Goal: Task Accomplishment & Management: Manage account settings

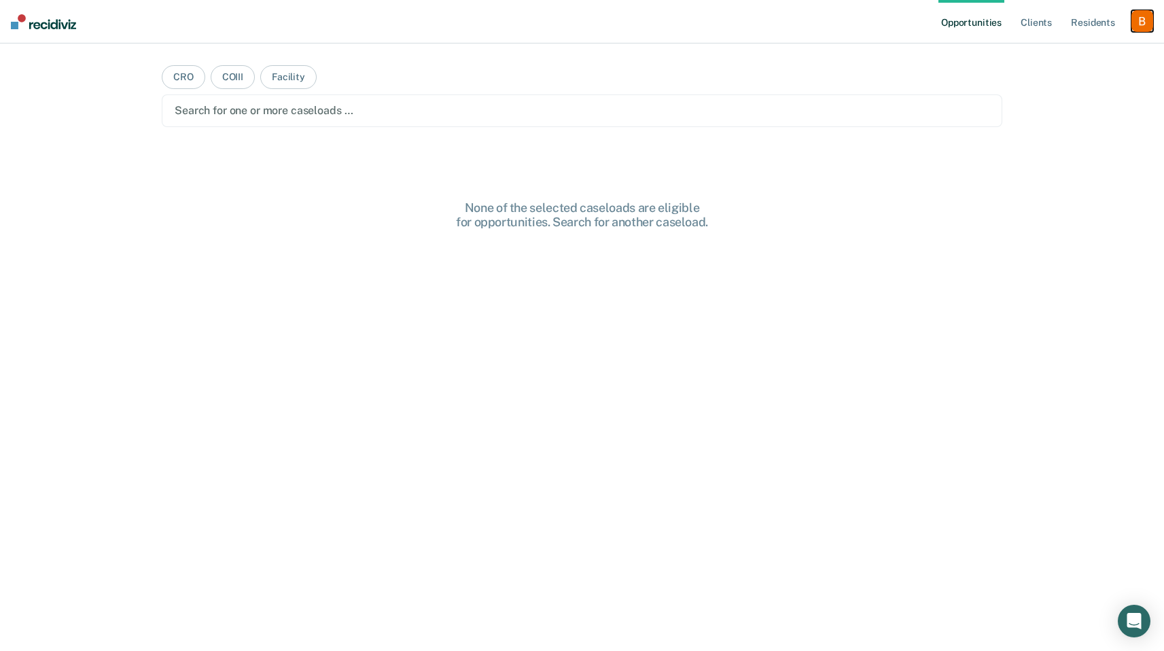
click at [1144, 21] on div "button" at bounding box center [1142, 21] width 22 height 22
click at [1095, 51] on link "Profile" at bounding box center [1087, 56] width 109 height 12
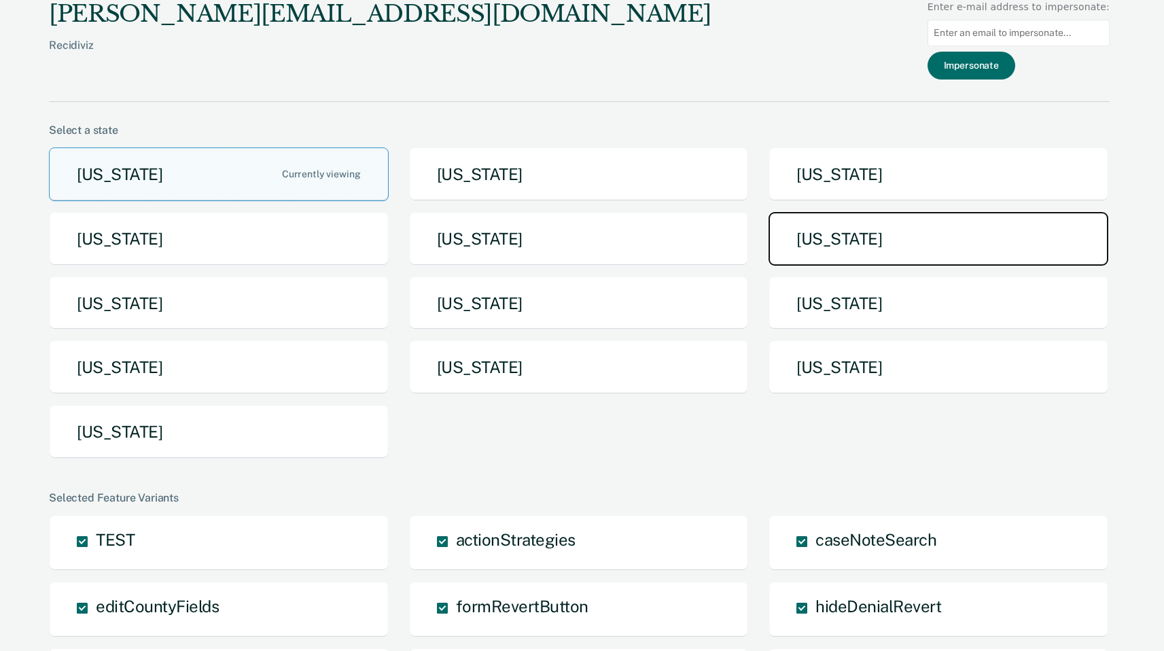
click at [858, 247] on button "[US_STATE]" at bounding box center [938, 239] width 340 height 54
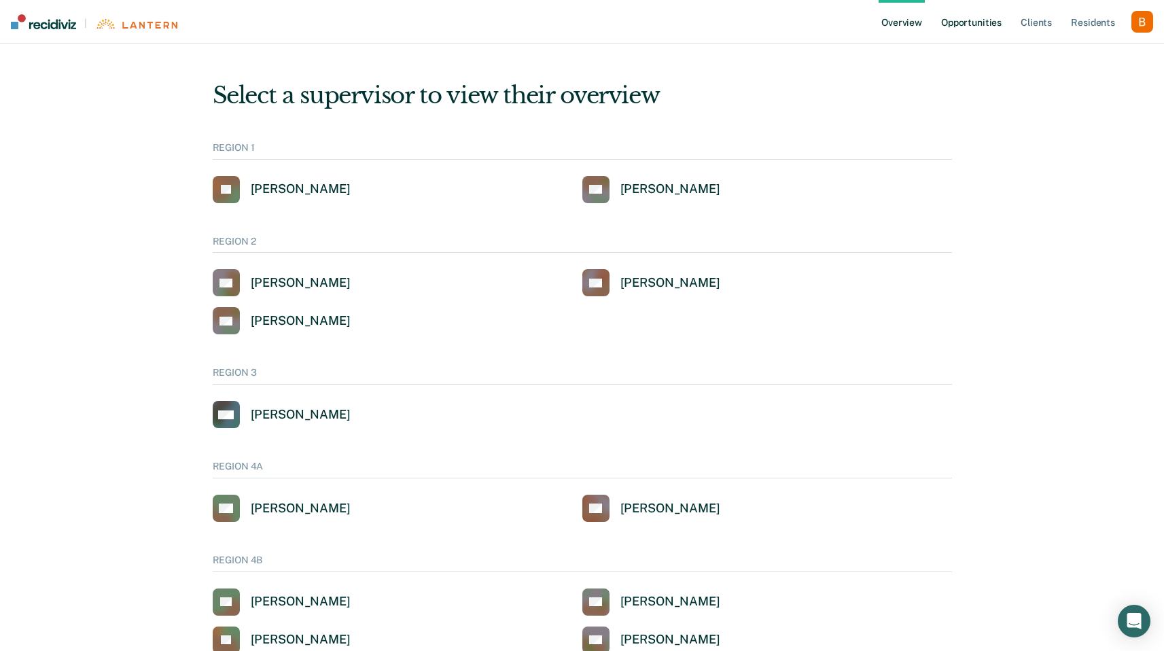
click at [957, 24] on link "Opportunities" at bounding box center [971, 21] width 66 height 43
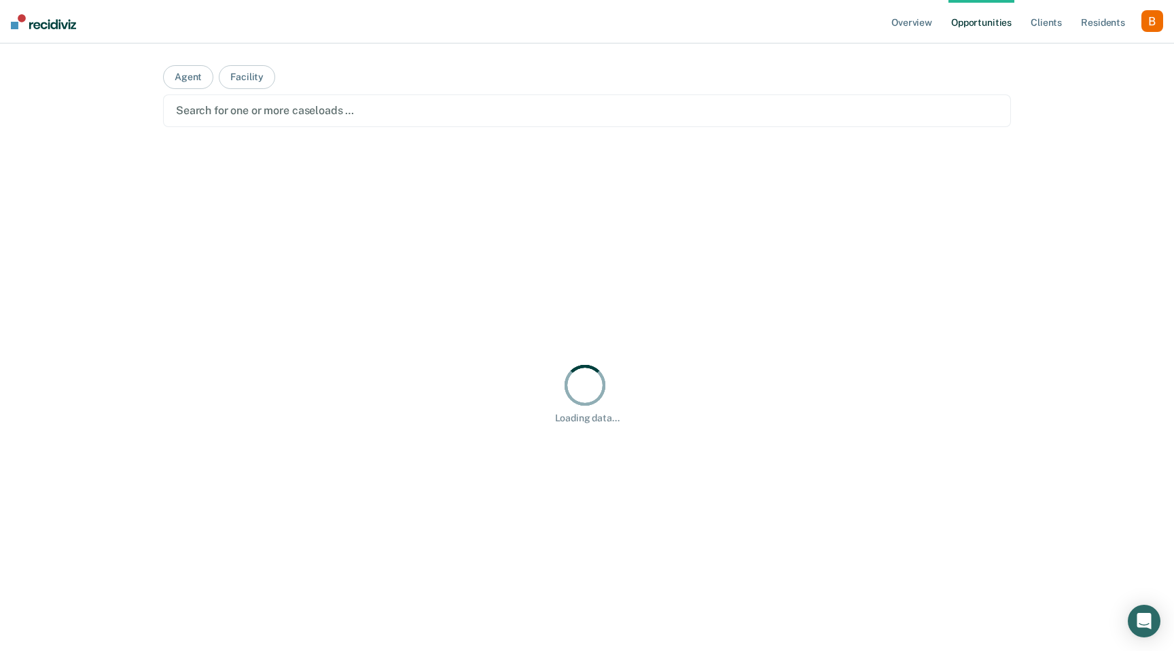
click at [337, 104] on div at bounding box center [587, 111] width 822 height 16
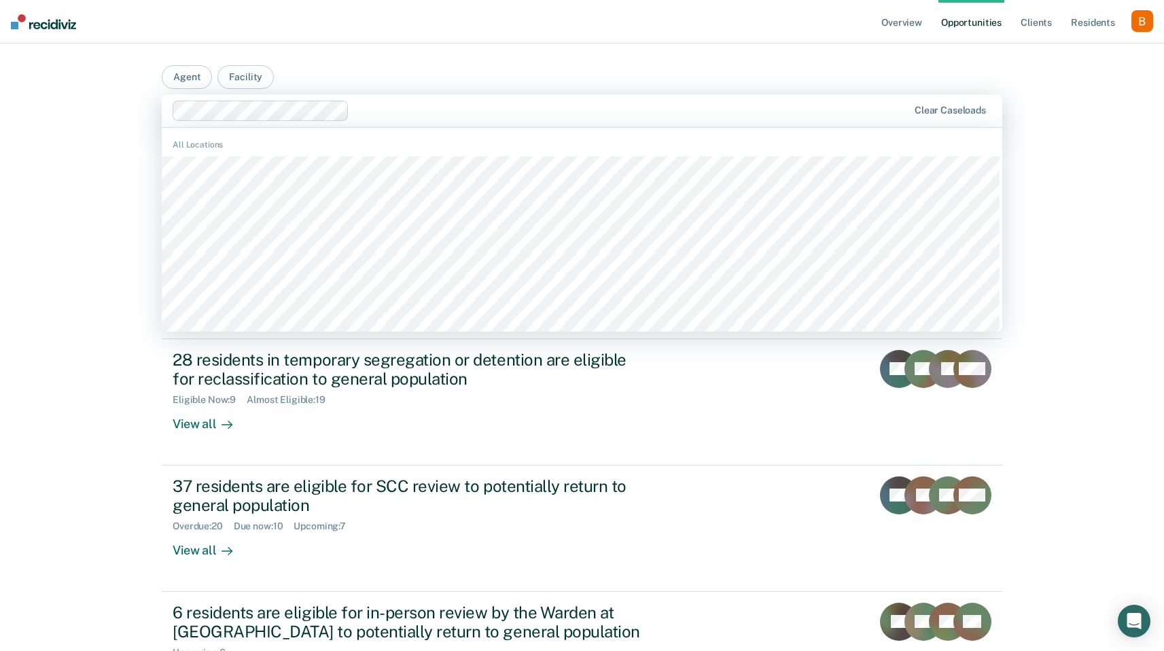
click at [35, 229] on div "Overview Opportunities Client s Resident s Profile How it works Log Out Agent F…" at bounding box center [582, 449] width 1164 height 899
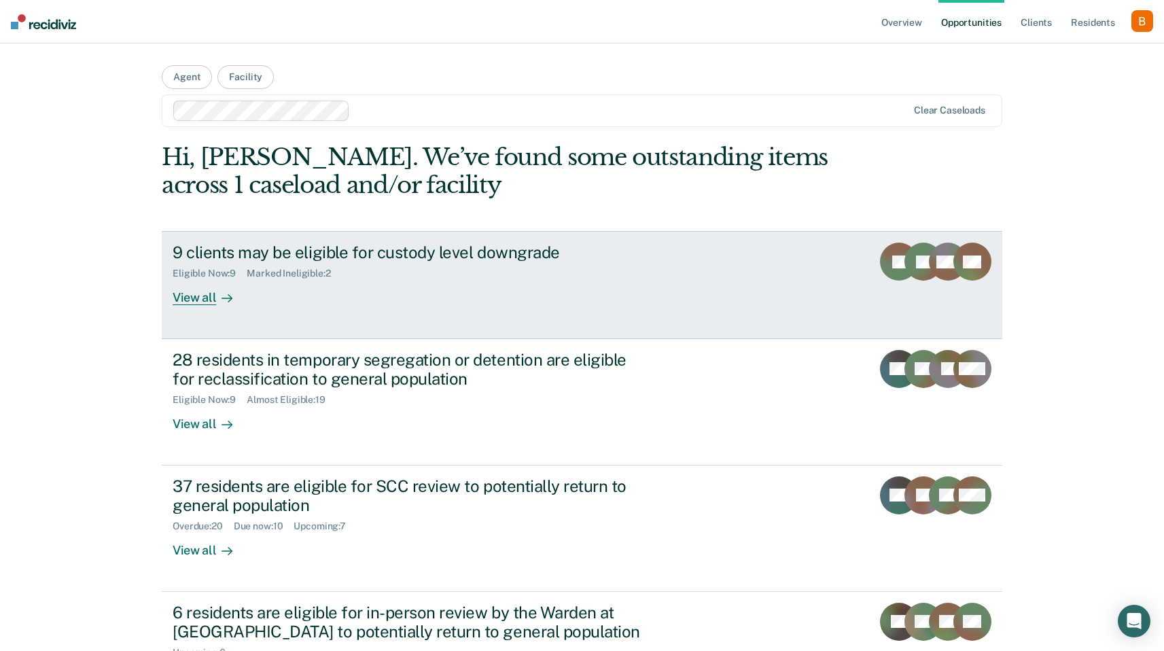
click at [244, 257] on div "9 clients may be eligible for custody level downgrade" at bounding box center [411, 253] width 477 height 20
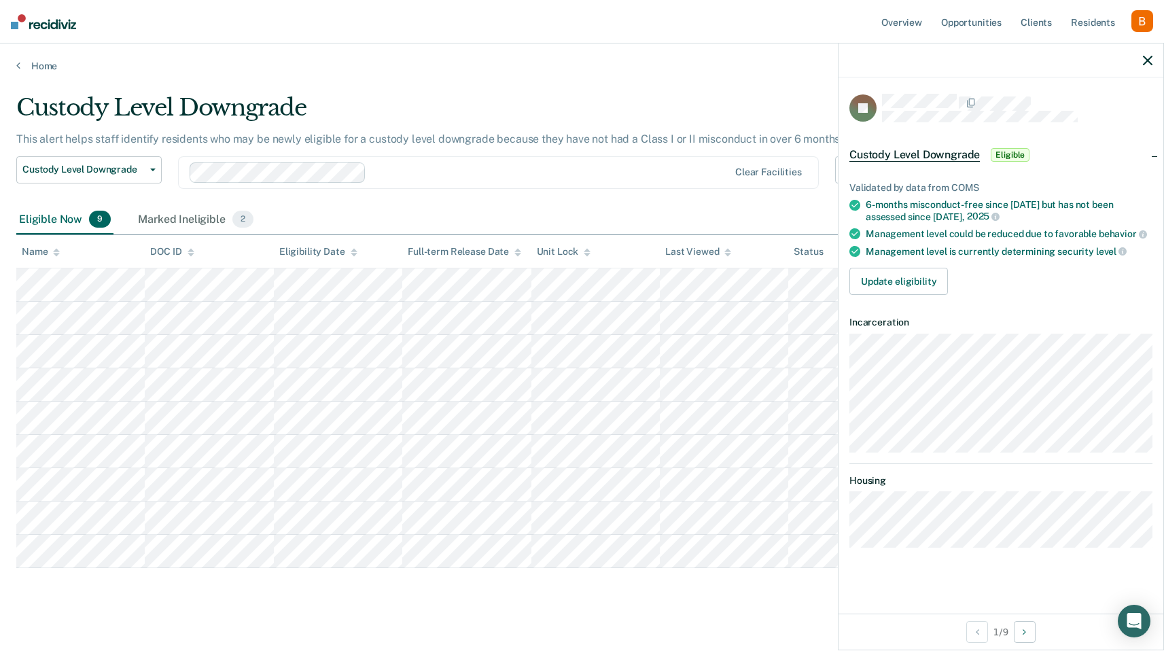
click at [1141, 54] on div at bounding box center [1000, 60] width 325 height 34
click at [1144, 69] on div at bounding box center [1000, 60] width 325 height 34
click at [1145, 62] on icon "button" at bounding box center [1148, 61] width 10 height 10
